Goal: Task Accomplishment & Management: Use online tool/utility

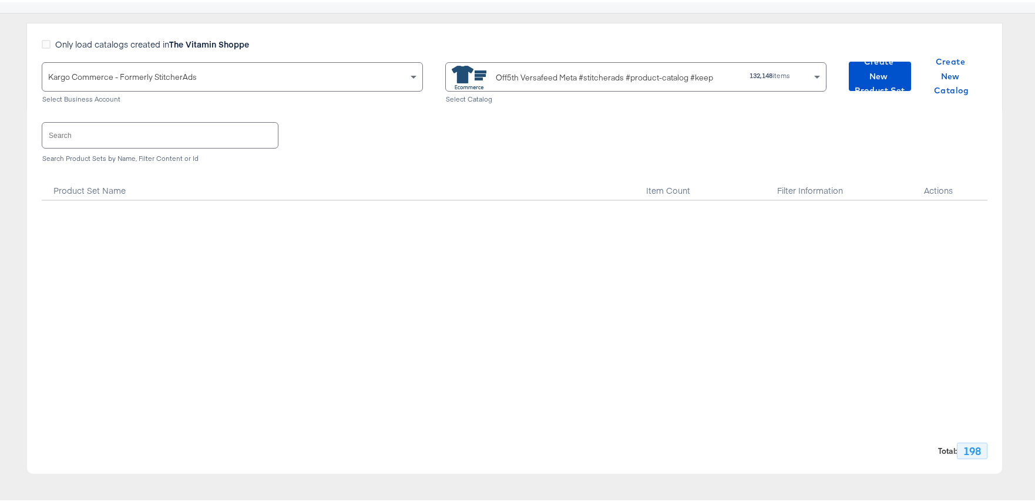
scroll to position [4185, 0]
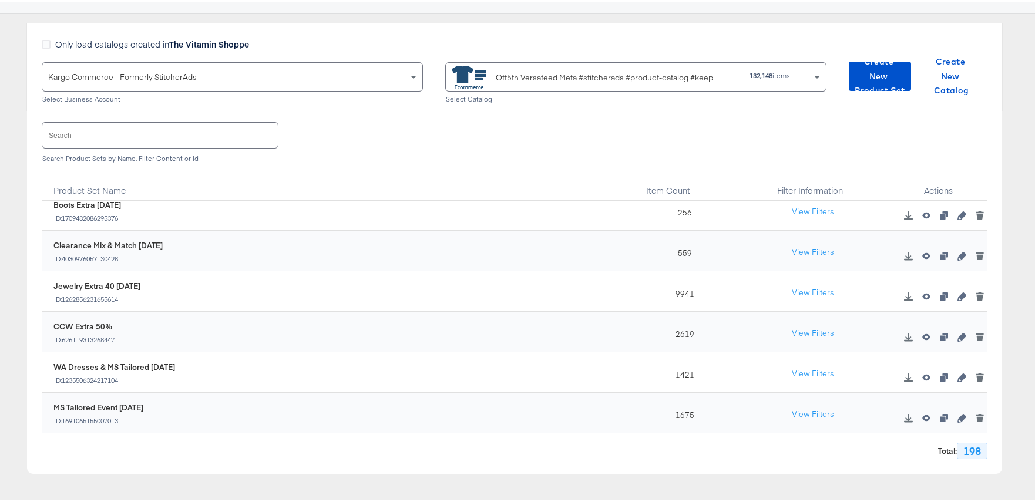
click at [116, 134] on input "text" at bounding box center [160, 132] width 236 height 25
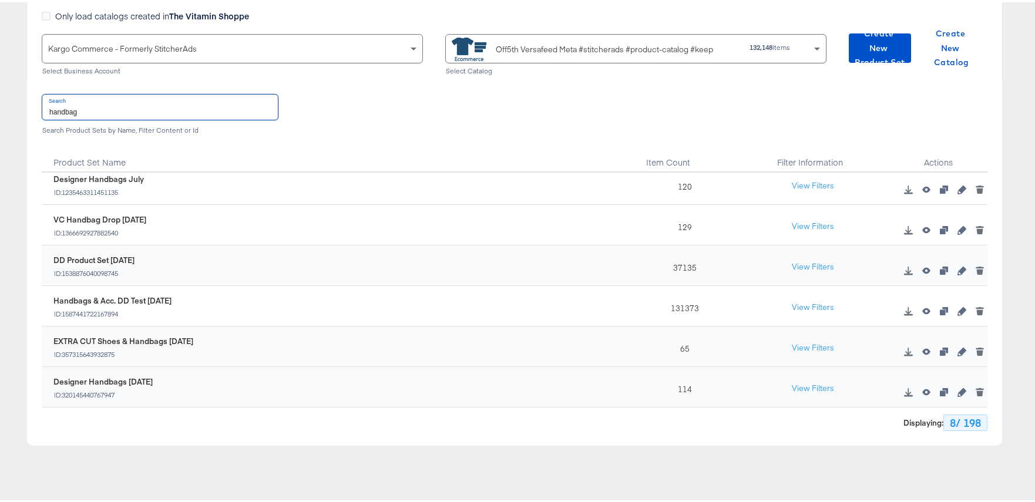
scroll to position [121, 0]
type input "handbag"
click at [957, 223] on icon "button" at bounding box center [961, 227] width 8 height 8
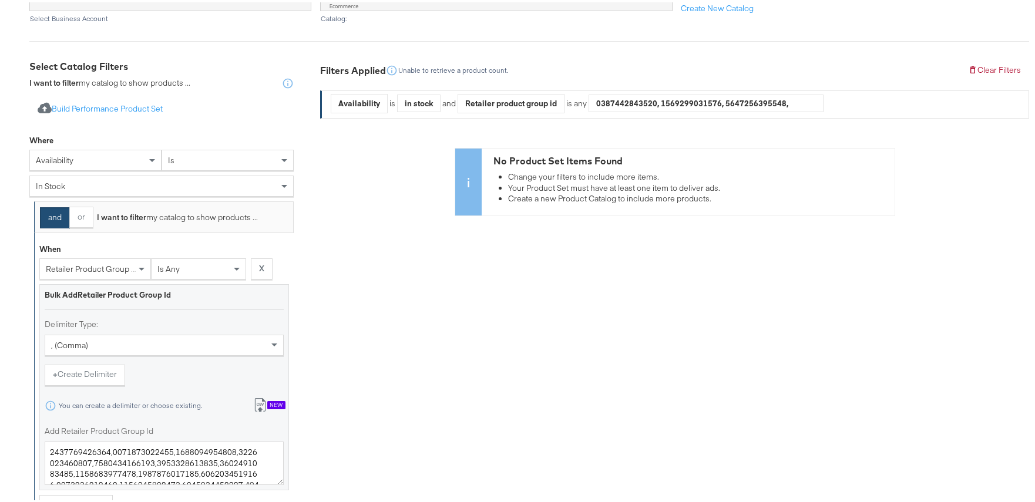
scroll to position [282, 0]
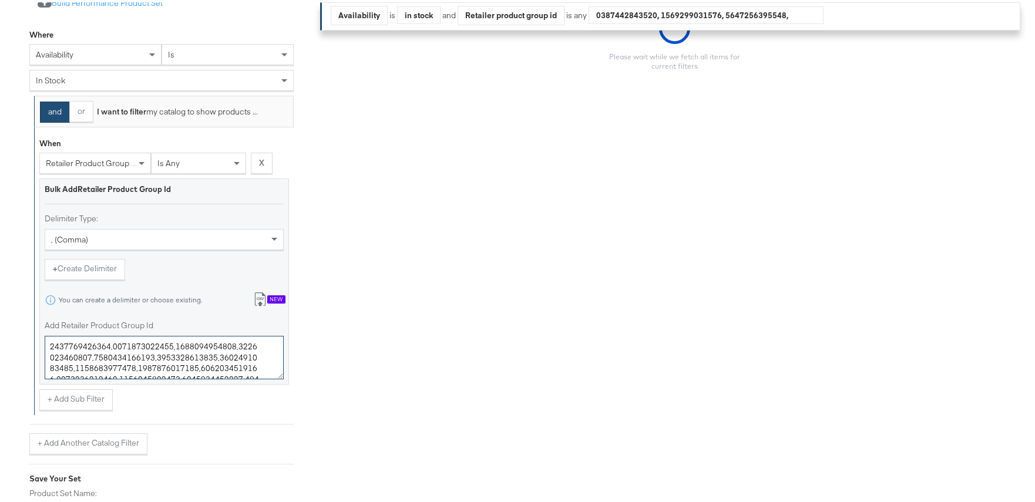
click at [196, 354] on textarea "Add Retailer Product Group Id" at bounding box center [164, 355] width 239 height 43
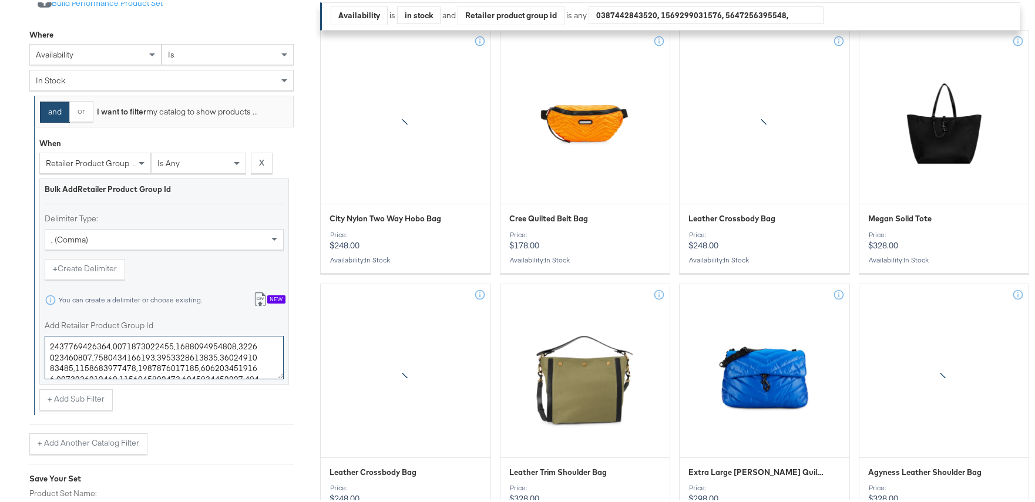
paste textarea "4213408,0400021711925,0400024241627,0400022202986,0400024520858,0400022335897,0…"
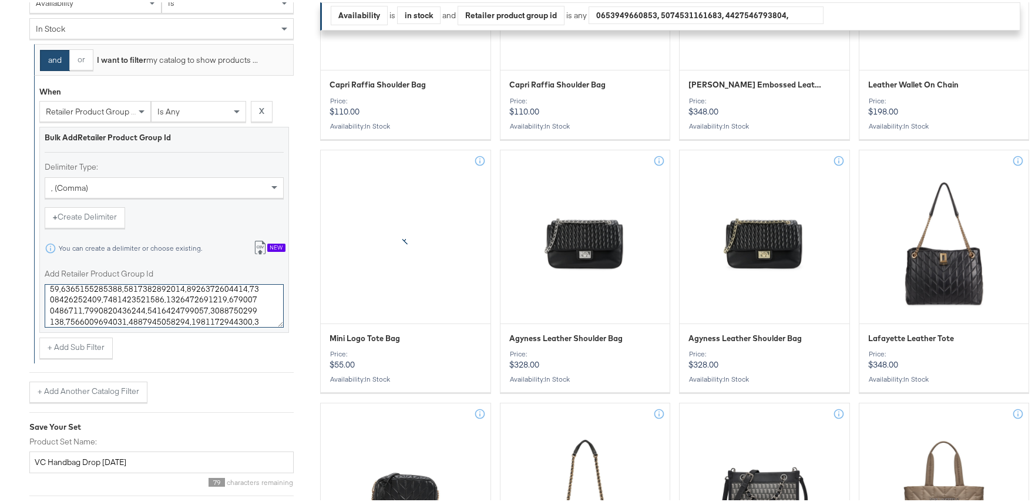
scroll to position [431, 0]
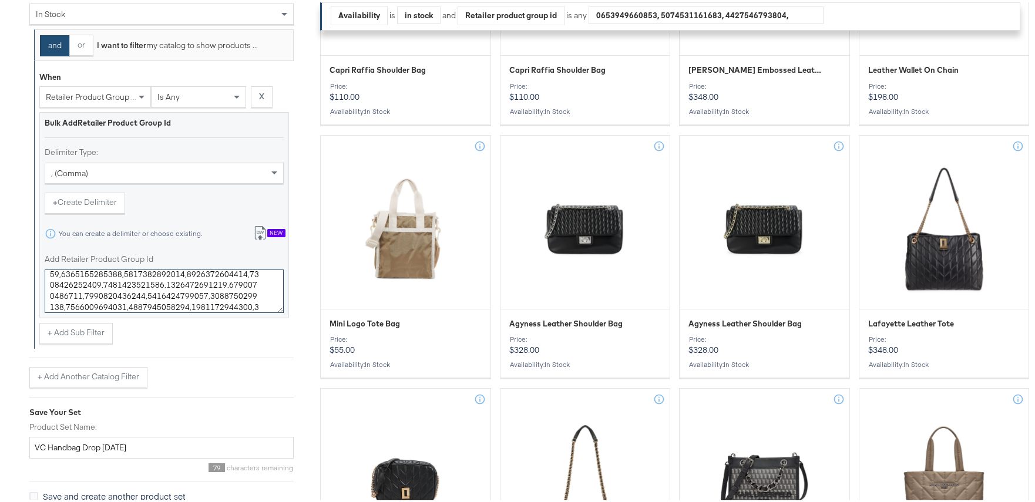
type textarea "0400024213408,0400021711925,0400024241627,0400022202986,0400024520858,040002233…"
drag, startPoint x: 100, startPoint y: 446, endPoint x: 86, endPoint y: 445, distance: 14.7
click at [86, 445] on input "VC Handbag Drop [DATE]" at bounding box center [161, 446] width 264 height 22
click at [49, 445] on input "VC Handbag [DATE]" at bounding box center [161, 446] width 264 height 22
drag, startPoint x: 113, startPoint y: 444, endPoint x: 99, endPoint y: 443, distance: 13.6
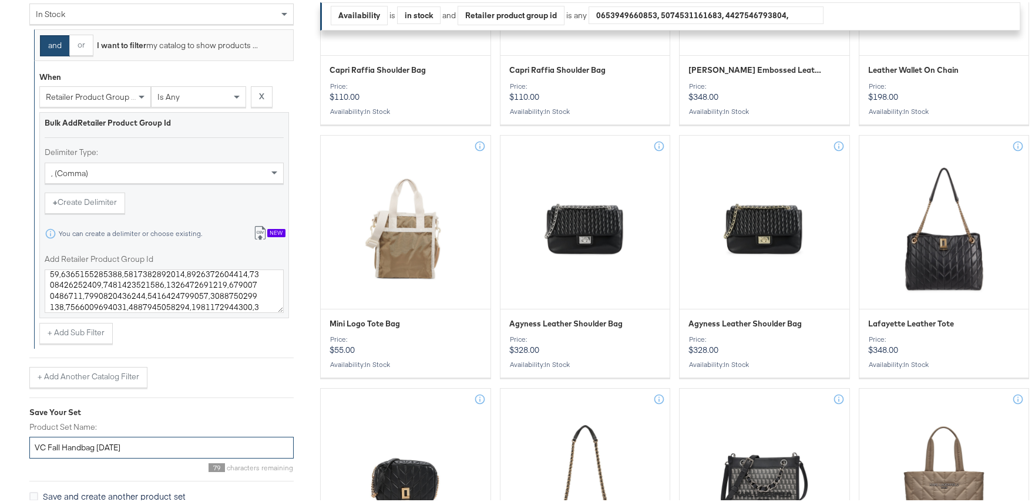
click at [99, 443] on input "VC Fall Handbag [DATE]" at bounding box center [161, 446] width 264 height 22
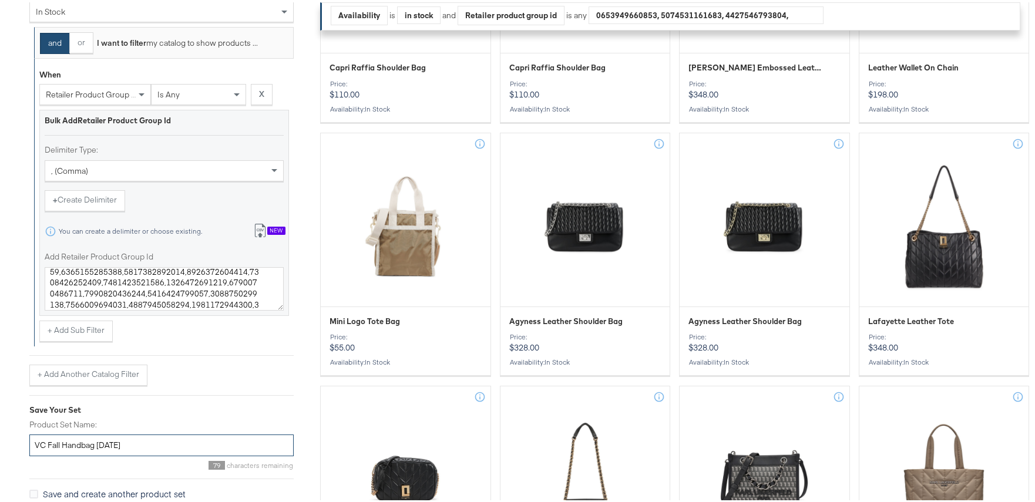
type input "VC Fall Handbag [DATE]"
click at [205, 281] on textarea "Add Retailer Product Group Id" at bounding box center [164, 286] width 239 height 43
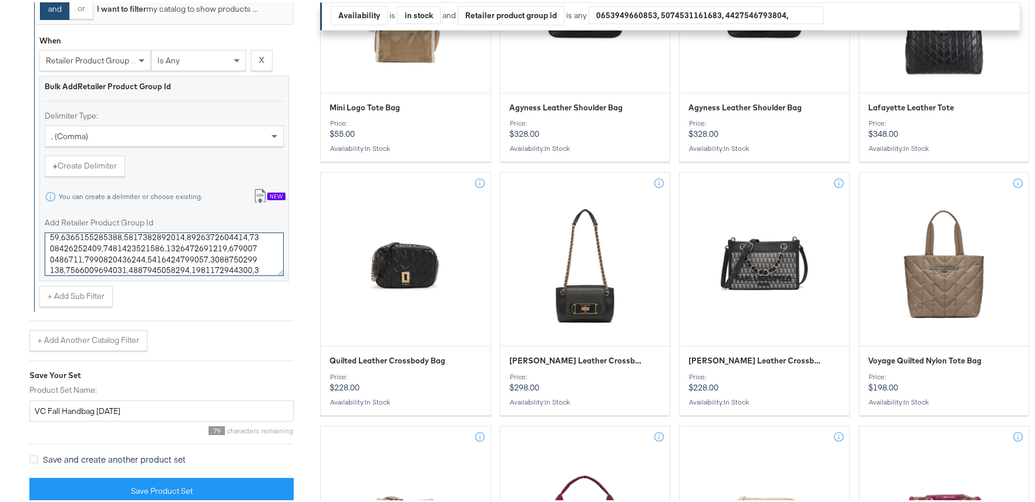
scroll to position [648, 0]
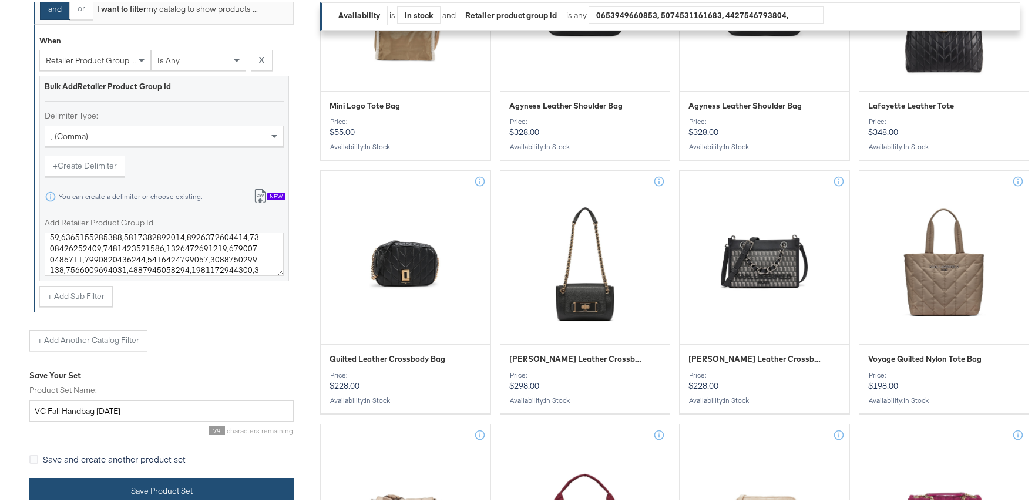
click at [193, 496] on button "Save Product Set" at bounding box center [161, 489] width 264 height 26
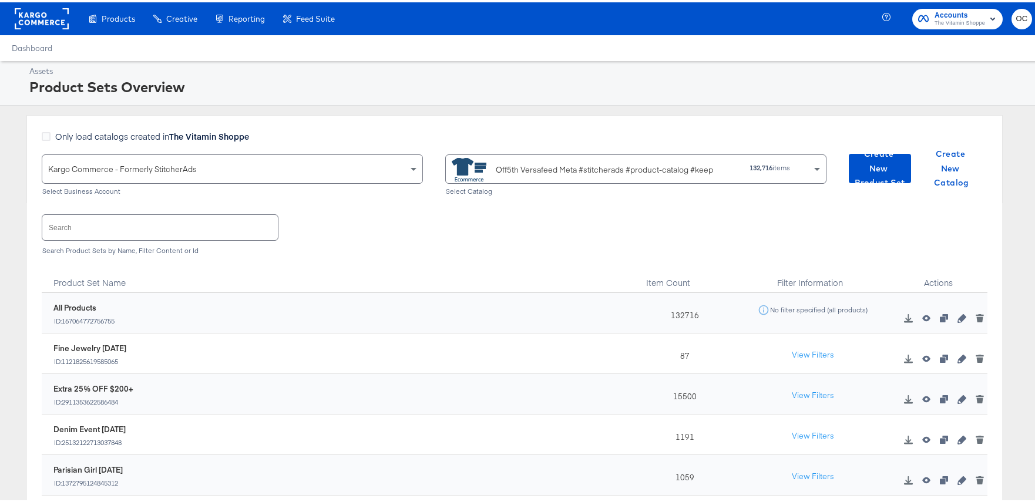
click at [145, 227] on input "text" at bounding box center [160, 225] width 236 height 25
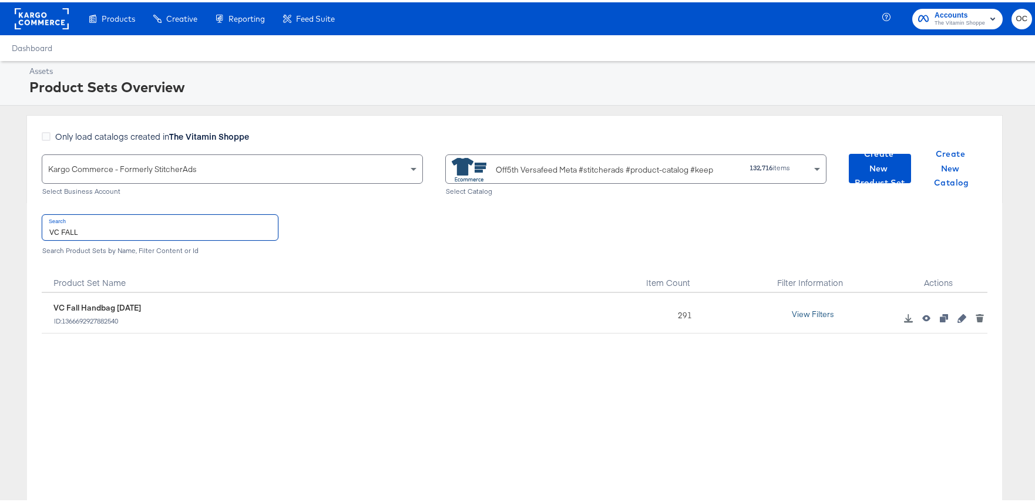
type input "VC FALL"
click at [827, 315] on button "View Filters" at bounding box center [813, 312] width 59 height 21
